Goal: Go to known website: Access a specific website the user already knows

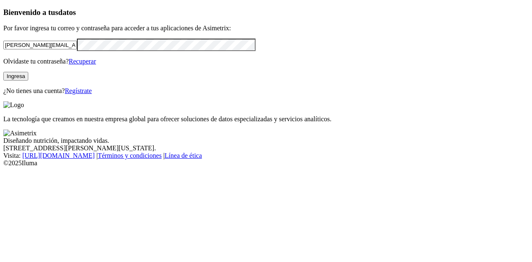
drag, startPoint x: 109, startPoint y: 54, endPoint x: 0, endPoint y: 43, distance: 109.4
click at [3, 43] on div "Bienvenido a tus datos Por favor ingresa tu correo y contraseña para acceder a …" at bounding box center [265, 51] width 525 height 87
type input "manuel.maje@adiquim.com"
click input "submit" at bounding box center [0, 0] width 0 height 0
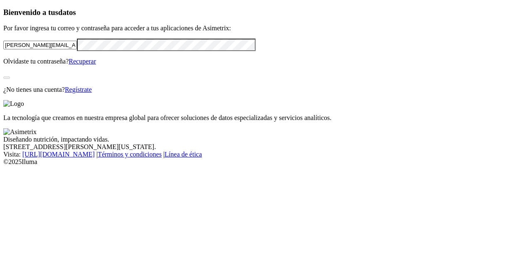
drag, startPoint x: 160, startPoint y: 151, endPoint x: 157, endPoint y: 147, distance: 4.7
click at [160, 94] on div "Bienvenido a tus datos Por favor ingresa tu correo y contraseña para acceder a …" at bounding box center [265, 51] width 525 height 86
